Goal: Navigation & Orientation: Find specific page/section

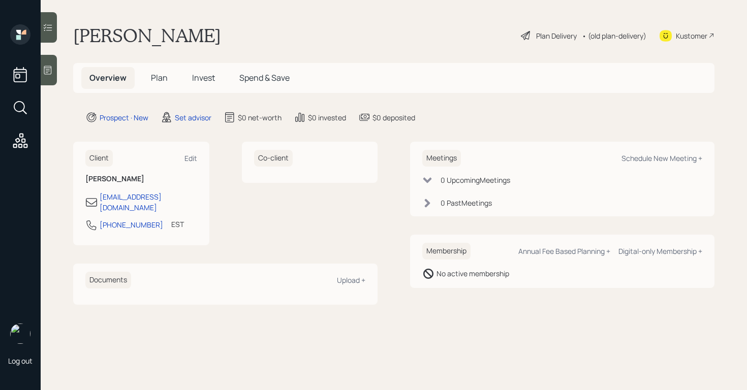
click at [52, 70] on icon at bounding box center [48, 70] width 10 height 10
